Goal: Transaction & Acquisition: Purchase product/service

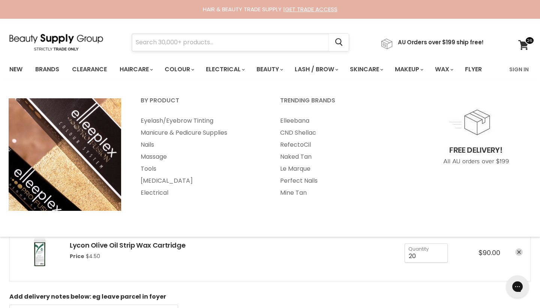
click at [272, 43] on input "Search" at bounding box center [230, 42] width 197 height 17
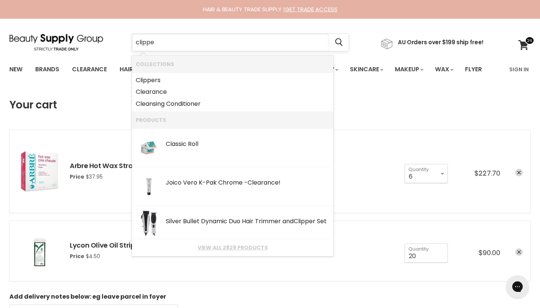
type input "clipper"
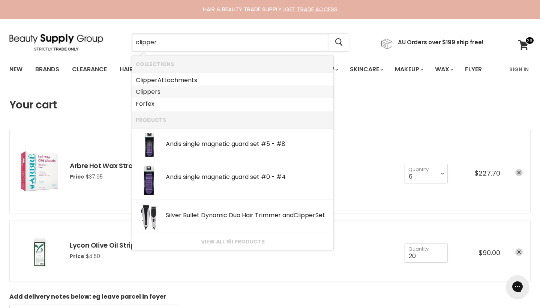
click at [160, 92] on link "Clipper s" at bounding box center [233, 92] width 194 height 12
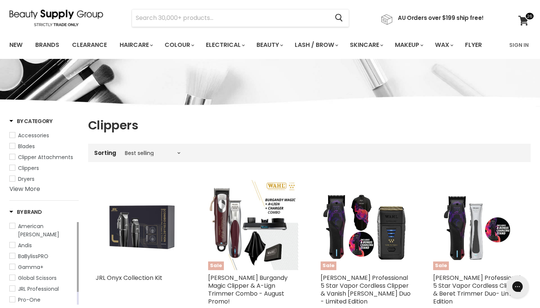
scroll to position [21, 0]
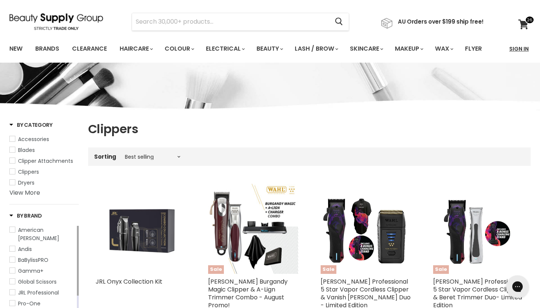
click at [511, 49] on link "Sign In" at bounding box center [519, 49] width 28 height 16
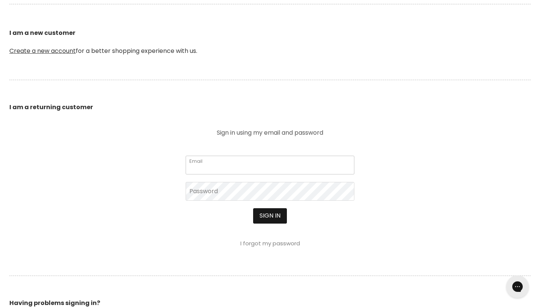
type input "[EMAIL_ADDRESS][DOMAIN_NAME]"
click at [264, 220] on button "Sign in" at bounding box center [270, 215] width 34 height 15
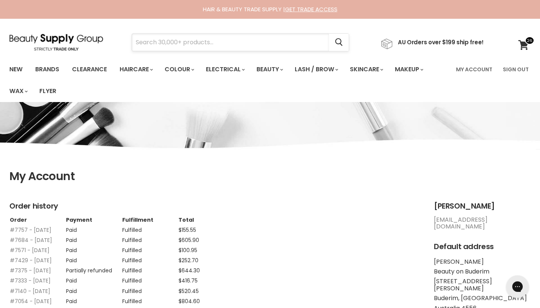
click at [283, 48] on input "Search" at bounding box center [230, 42] width 197 height 17
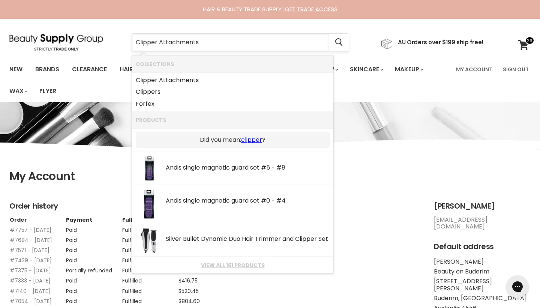
type input "Clippers"
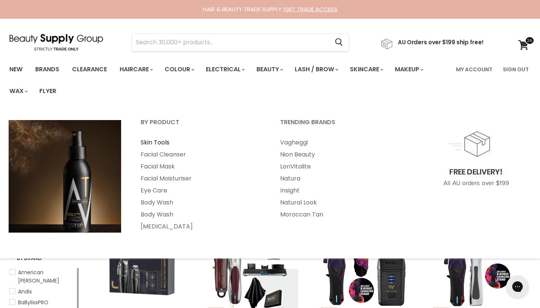
click at [163, 144] on link "Skin Tools" at bounding box center [200, 142] width 138 height 12
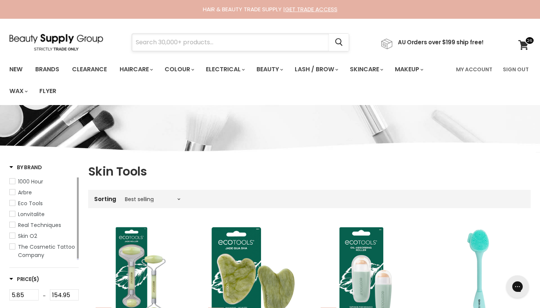
click at [190, 41] on input "Search" at bounding box center [230, 42] width 197 height 17
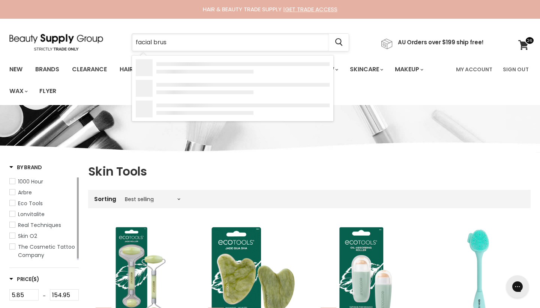
type input "facial brush"
